Goal: Communication & Community: Participate in discussion

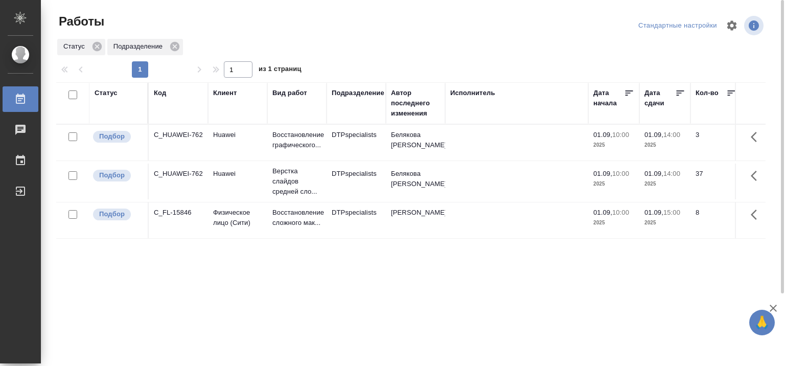
click at [105, 91] on div "Статус" at bounding box center [106, 93] width 23 height 10
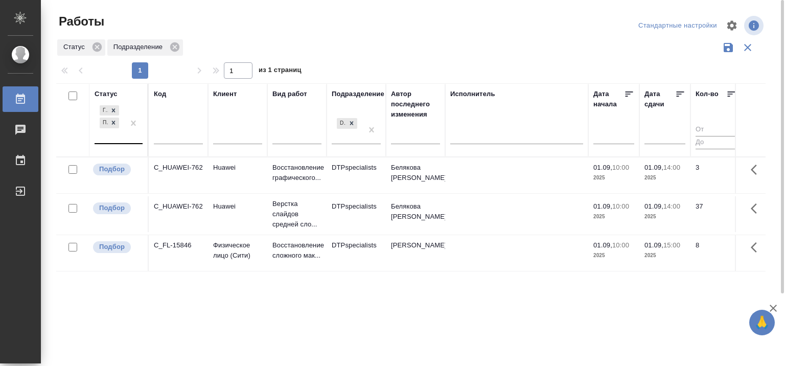
click at [115, 139] on div "Готов к работе Подбор" at bounding box center [110, 123] width 30 height 40
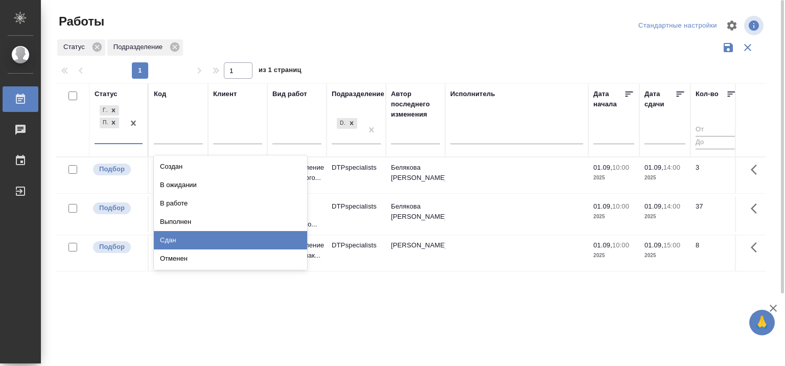
click at [255, 232] on div "Сдан" at bounding box center [230, 240] width 153 height 18
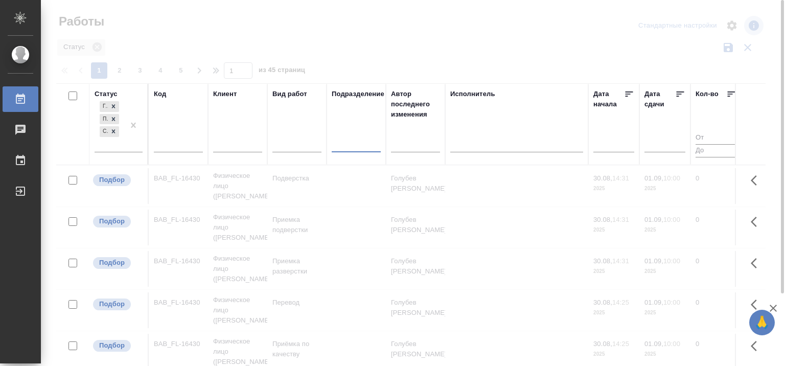
click at [486, 96] on div "Исполнитель" at bounding box center [472, 94] width 45 height 10
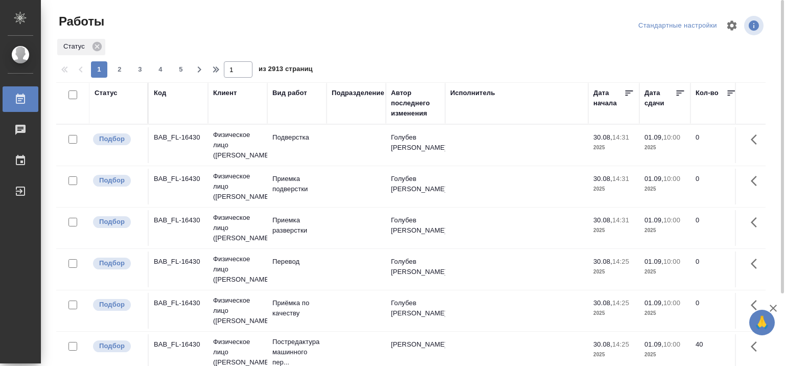
click at [488, 94] on div "Исполнитель" at bounding box center [472, 93] width 45 height 10
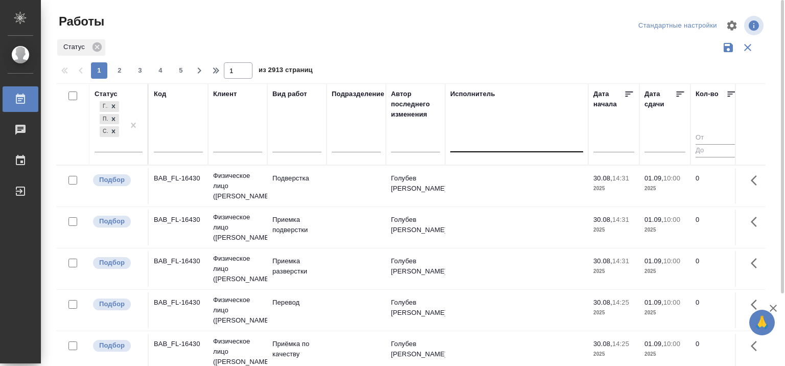
click at [511, 144] on div at bounding box center [516, 141] width 133 height 15
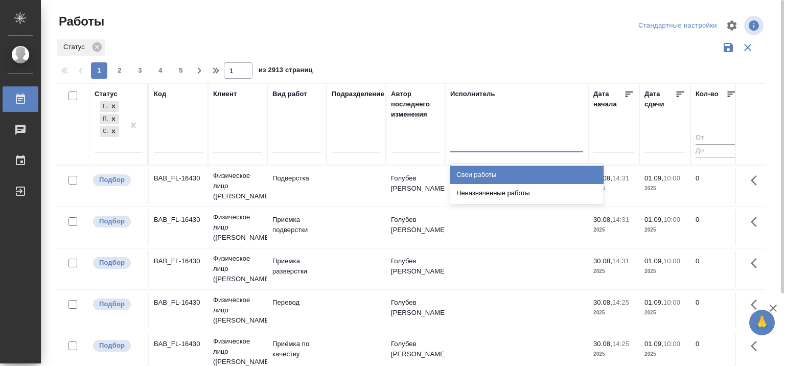
click at [489, 170] on div "Свои работы" at bounding box center [526, 175] width 153 height 18
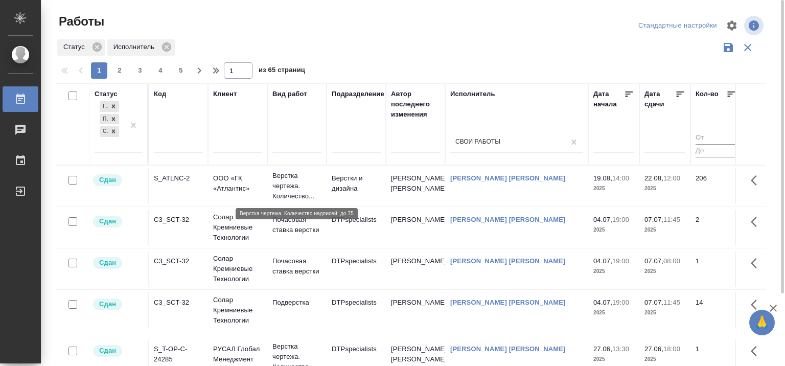
click at [286, 180] on p "Верстка чертежа. Количество..." at bounding box center [296, 186] width 49 height 31
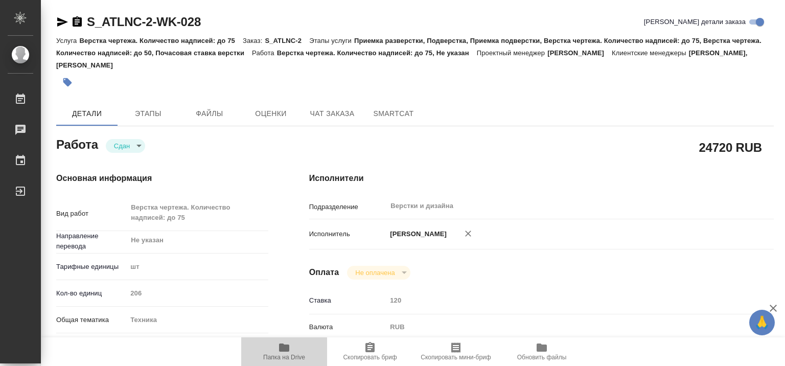
click at [280, 345] on icon "button" at bounding box center [284, 347] width 10 height 8
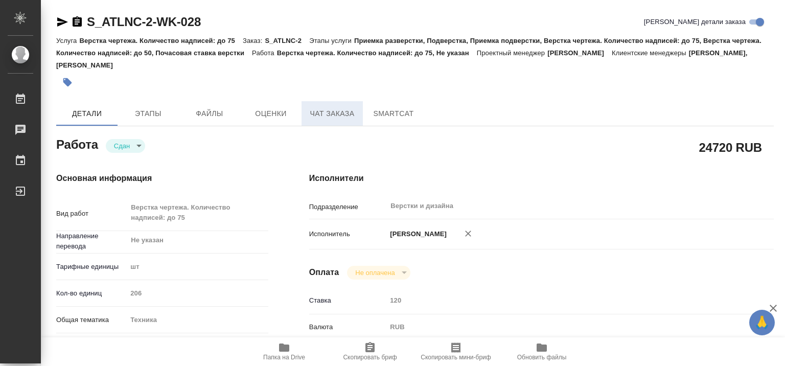
click at [334, 117] on span "Чат заказа" at bounding box center [332, 113] width 49 height 13
click at [337, 112] on span "Чат заказа" at bounding box center [332, 113] width 49 height 13
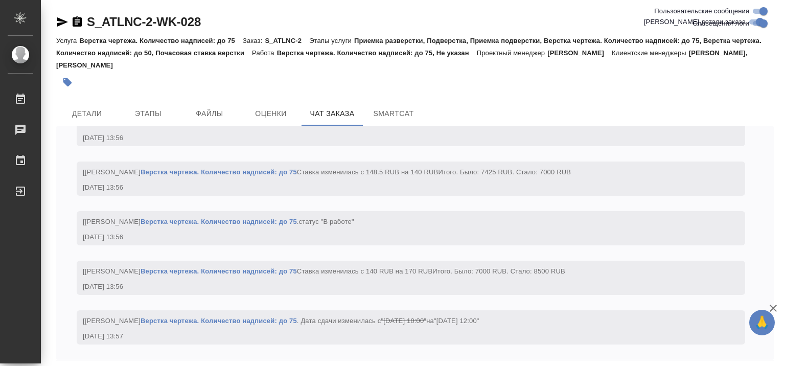
scroll to position [20331, 0]
